Goal: Transaction & Acquisition: Obtain resource

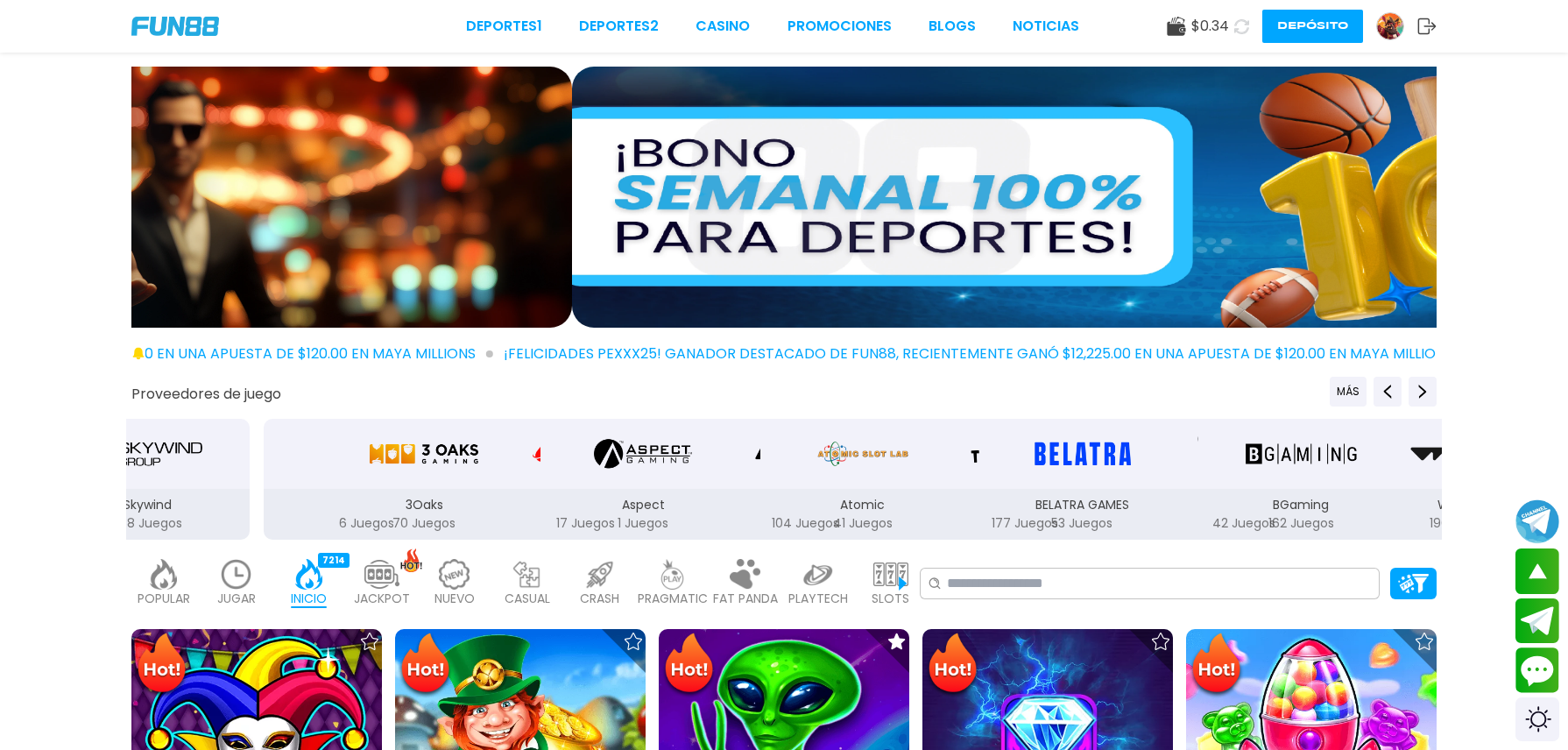
drag, startPoint x: 0, startPoint y: 0, endPoint x: 1301, endPoint y: 28, distance: 1301.3
click at [1377, 28] on img at bounding box center [1390, 26] width 26 height 26
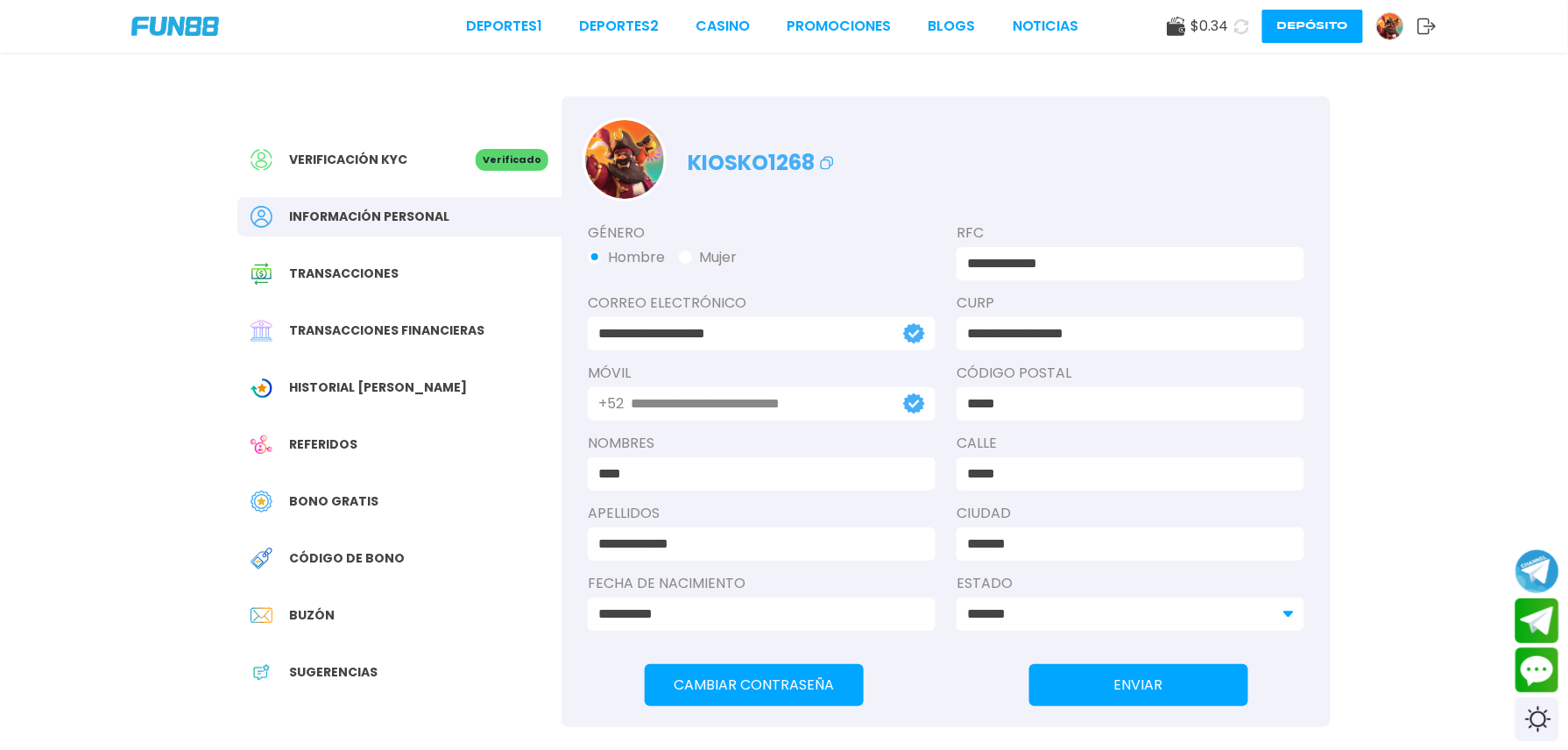
click at [324, 503] on span "Bono Gratis" at bounding box center [334, 502] width 89 height 18
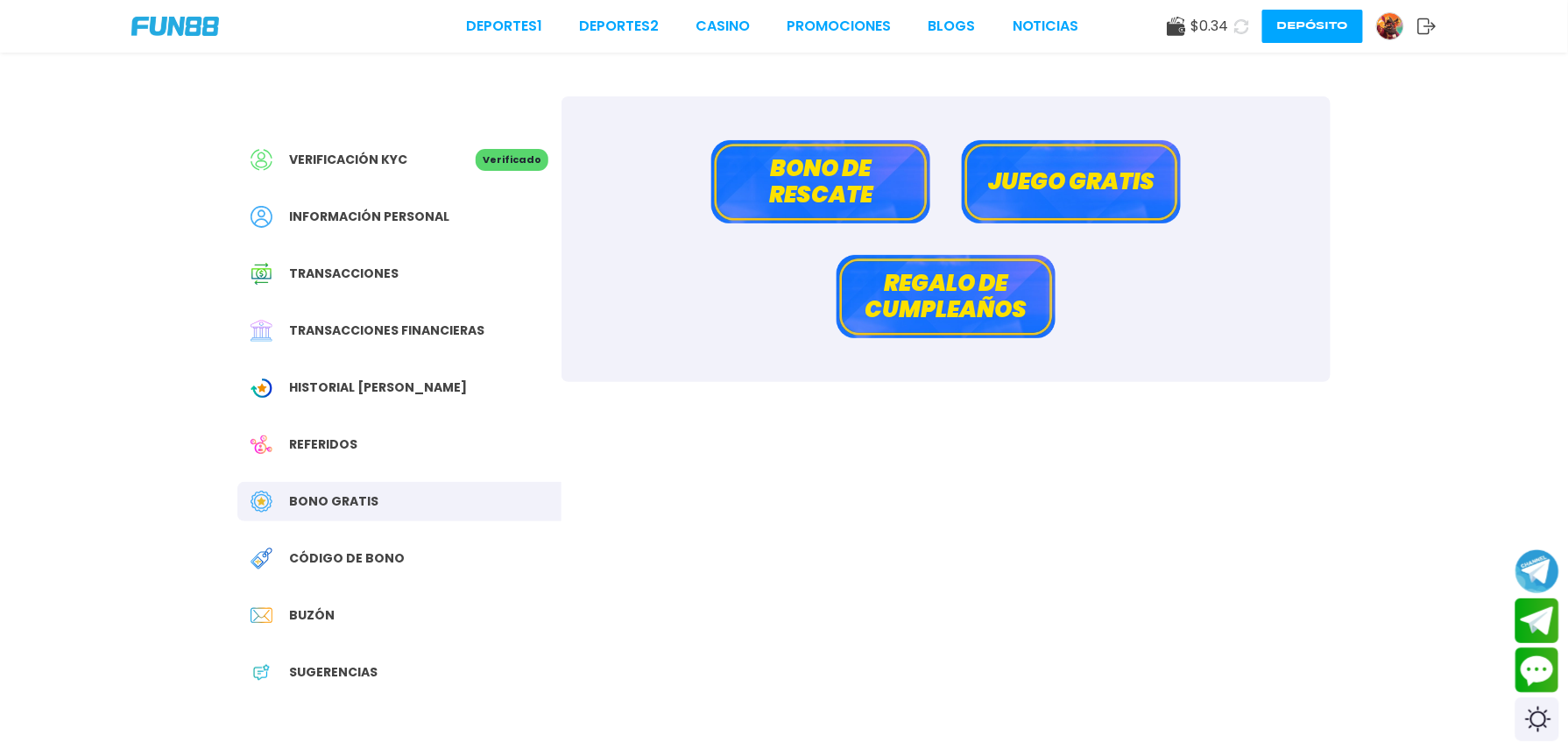
click at [788, 183] on button "Bono de rescate" at bounding box center [821, 182] width 219 height 83
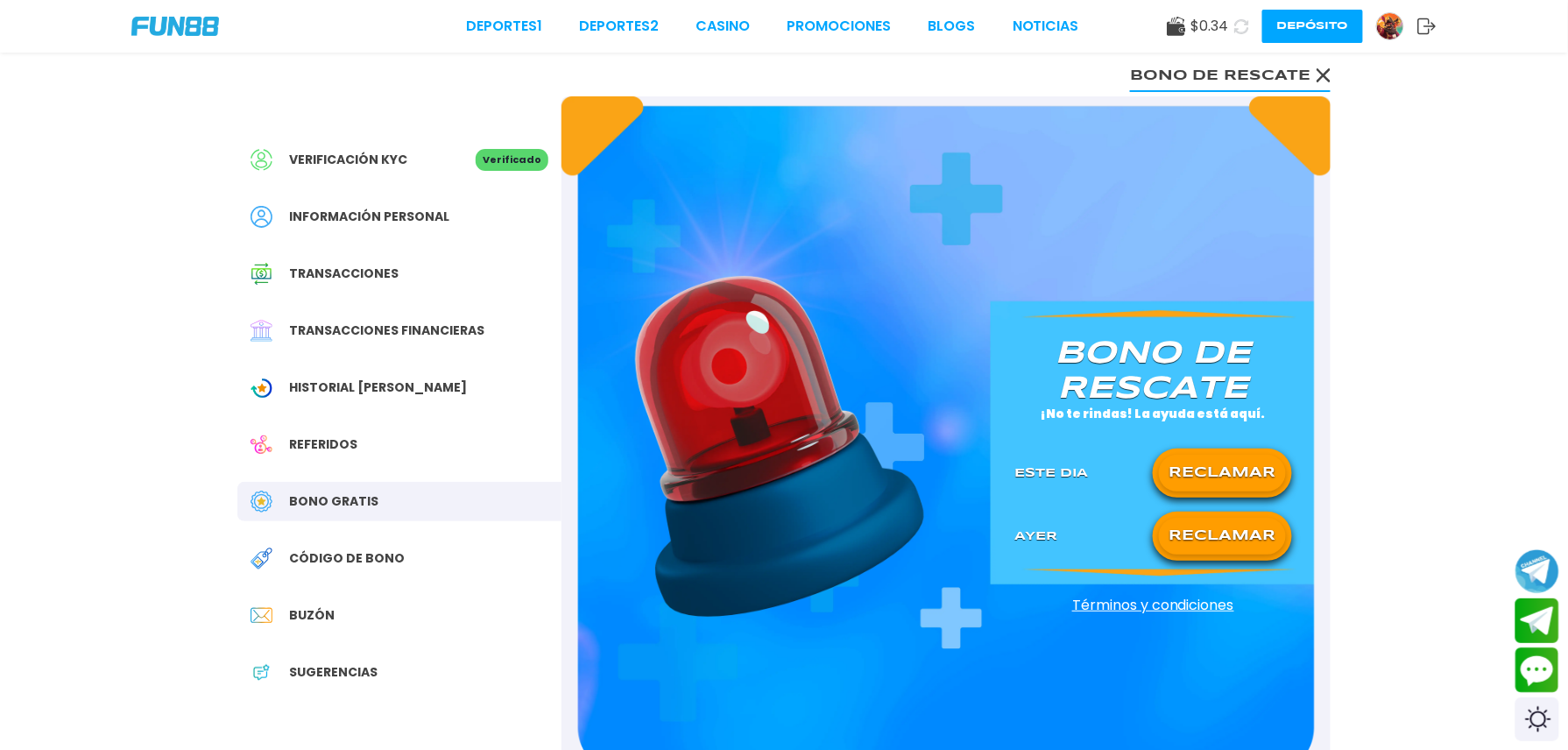
click at [1209, 464] on button "RECLAMAR" at bounding box center [1222, 473] width 127 height 36
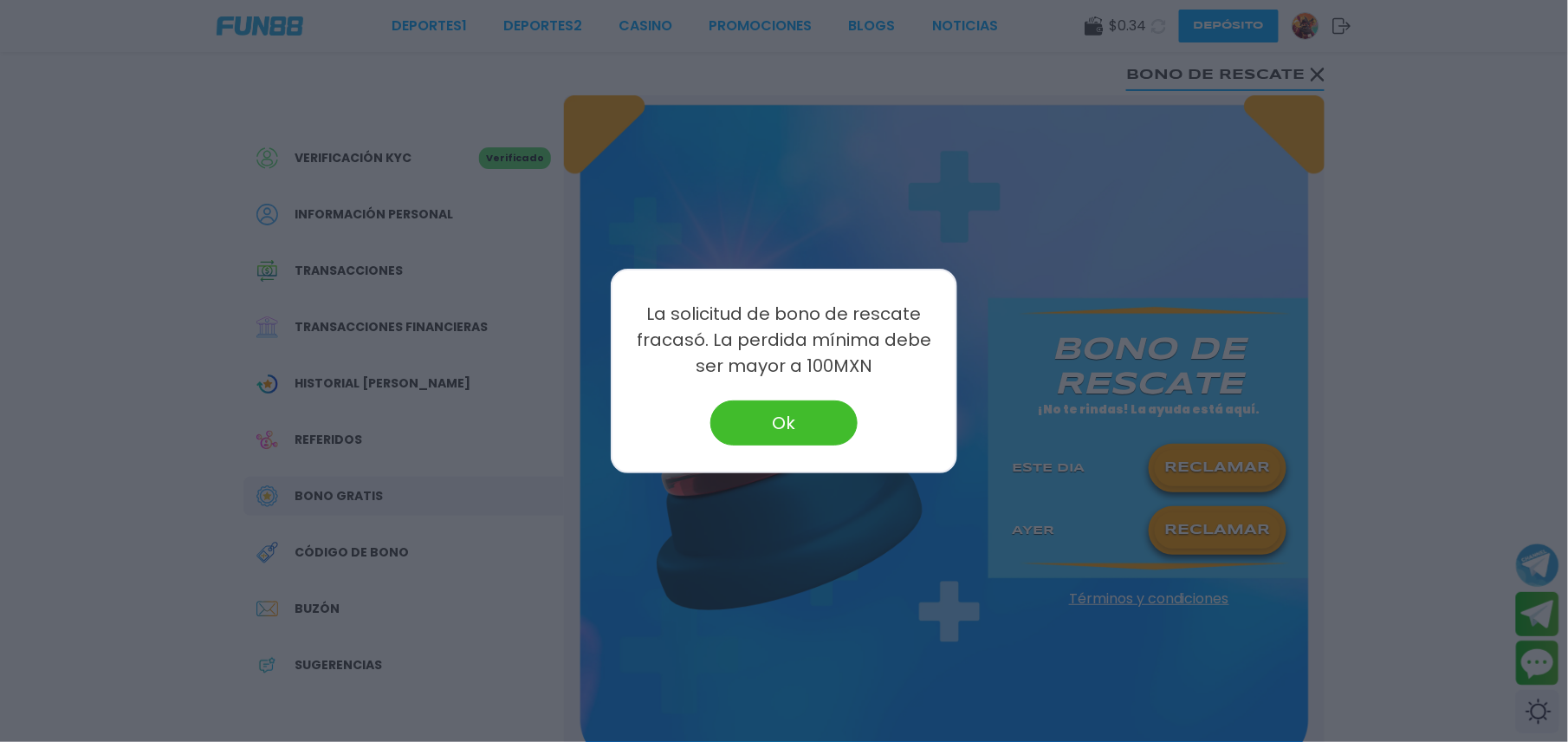
click at [717, 411] on button "Ok" at bounding box center [784, 423] width 147 height 45
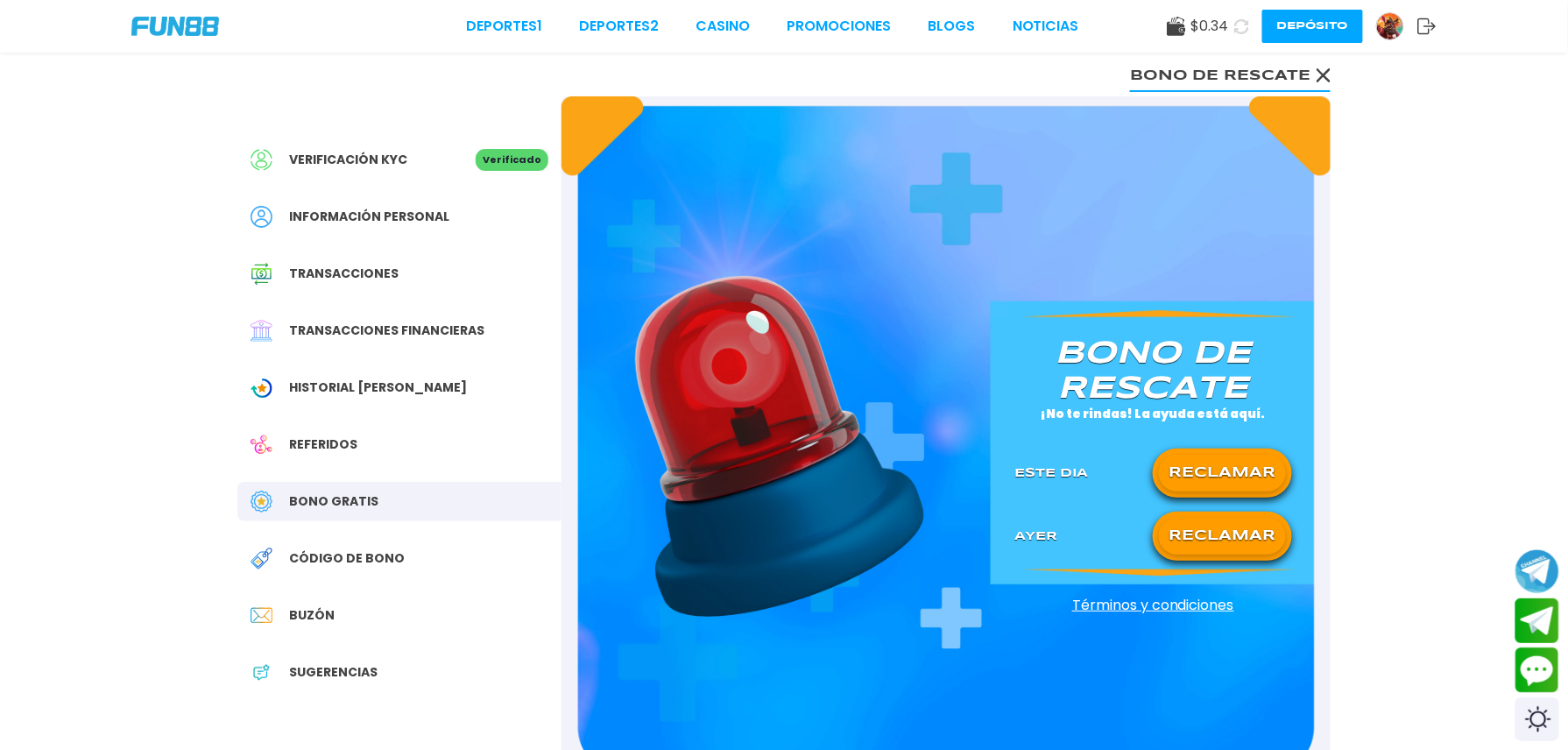
click at [1325, 78] on use at bounding box center [1324, 75] width 14 height 14
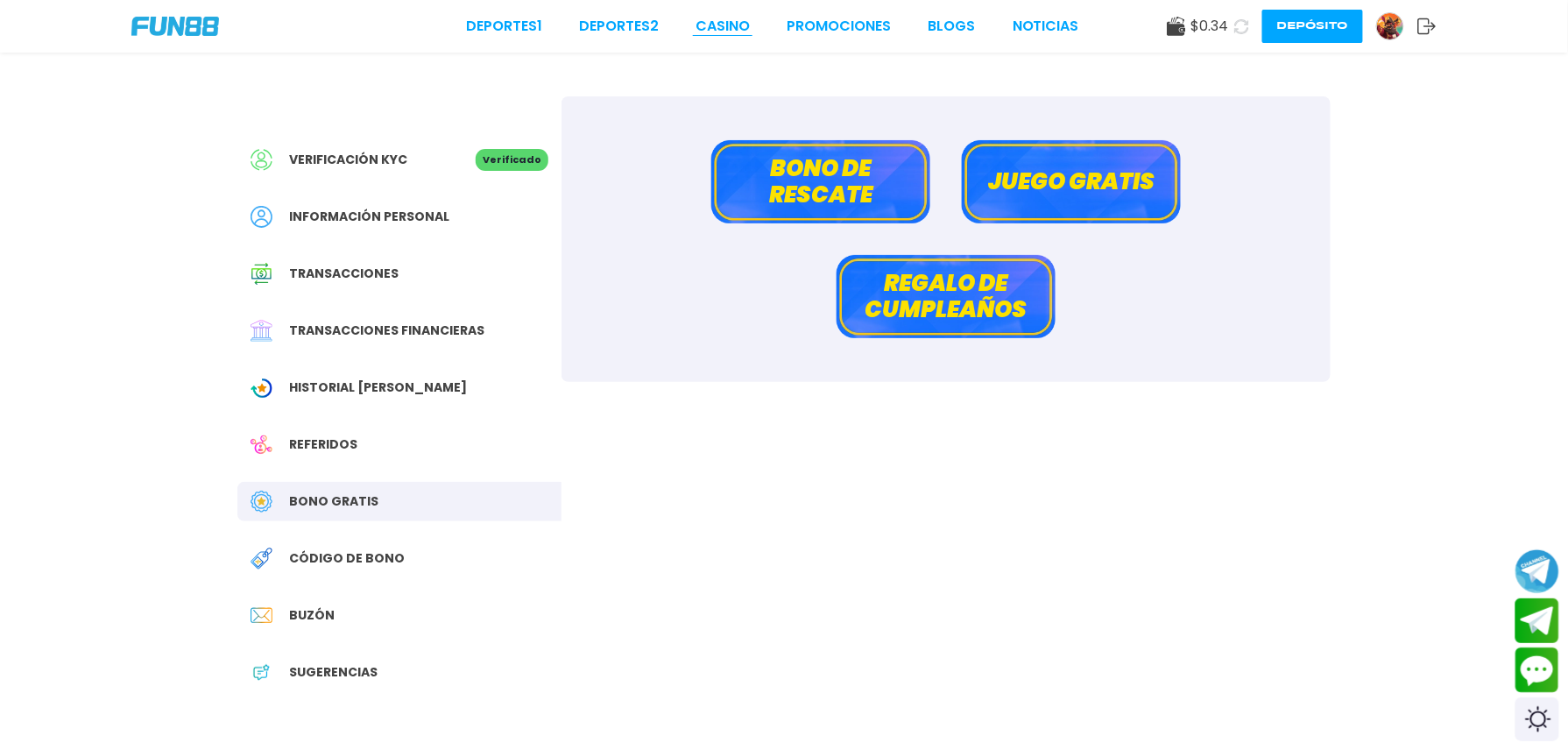
click at [696, 33] on link "CASINO" at bounding box center [723, 26] width 55 height 21
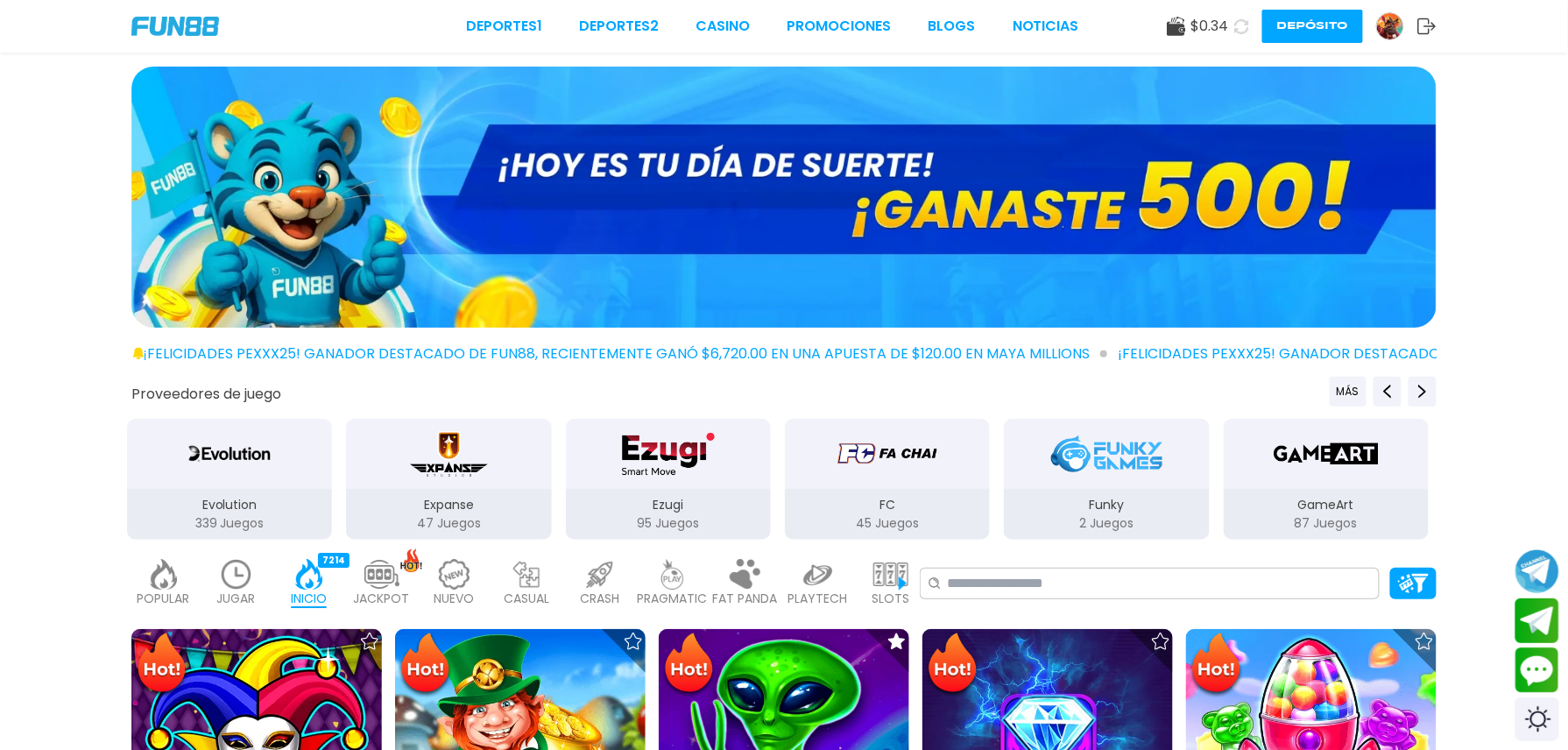
click at [873, 211] on img at bounding box center [784, 197] width 1305 height 261
